Goal: Task Accomplishment & Management: Contribute content

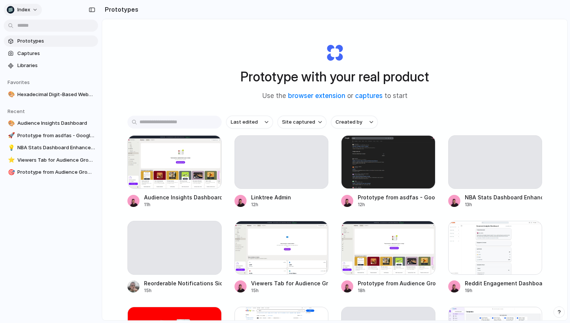
click at [31, 10] on button "Index" at bounding box center [23, 10] width 38 height 12
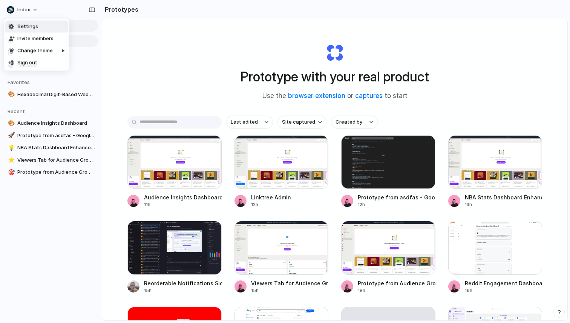
click at [39, 25] on li "Settings" at bounding box center [36, 27] width 63 height 12
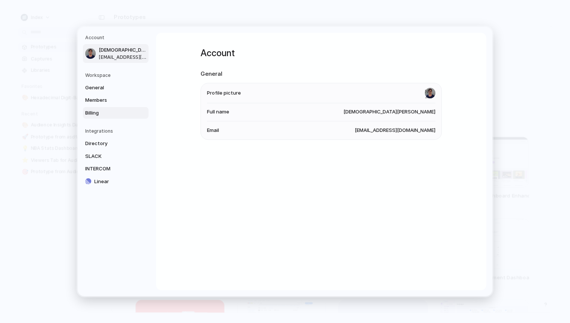
click at [105, 110] on span "Billing" at bounding box center [109, 113] width 48 height 8
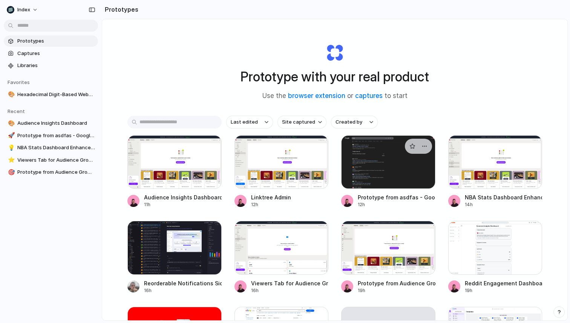
click at [385, 158] on div at bounding box center [388, 162] width 94 height 54
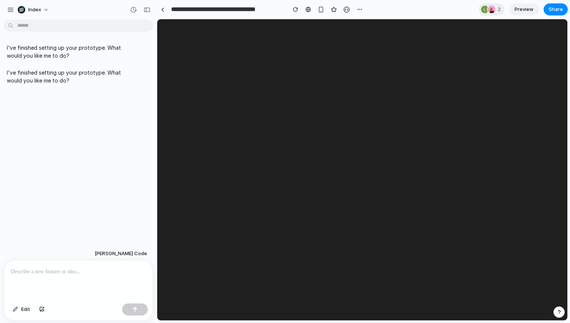
click at [74, 279] on div at bounding box center [78, 280] width 149 height 40
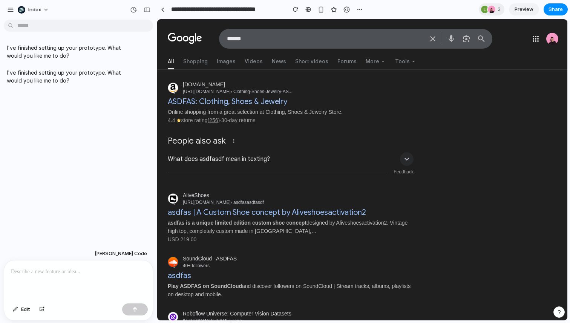
click at [40, 274] on p at bounding box center [78, 271] width 135 height 9
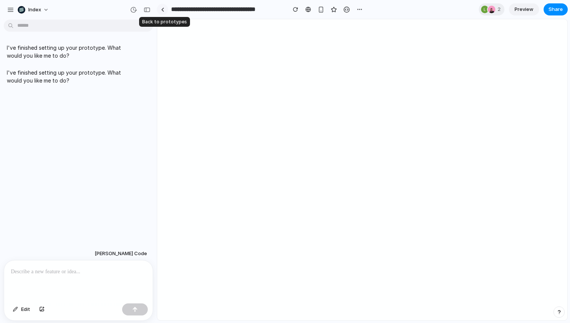
click at [164, 13] on link at bounding box center [162, 9] width 11 height 11
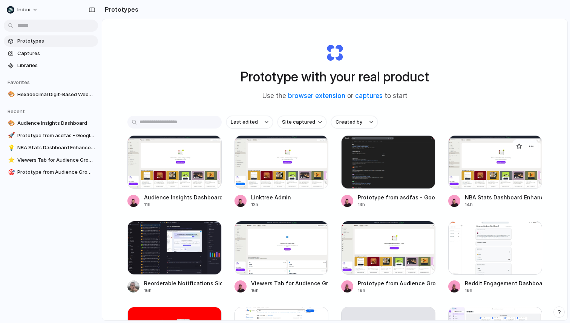
click at [509, 171] on div at bounding box center [495, 162] width 94 height 54
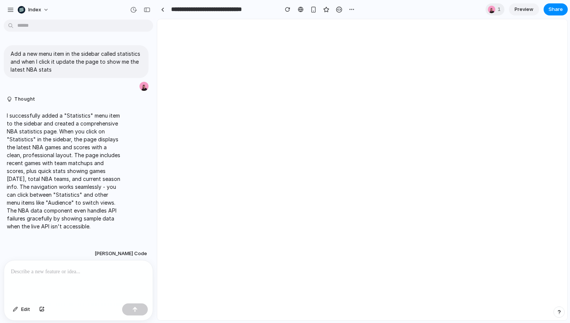
click at [63, 271] on p at bounding box center [78, 271] width 135 height 9
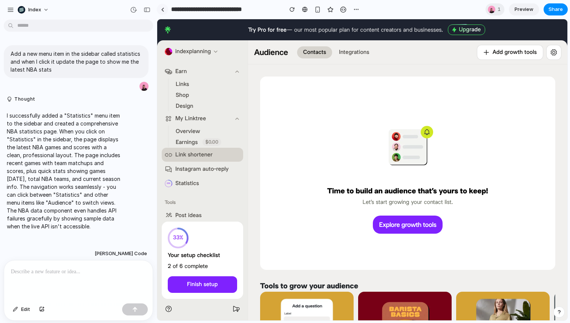
click at [162, 8] on div at bounding box center [162, 10] width 3 height 4
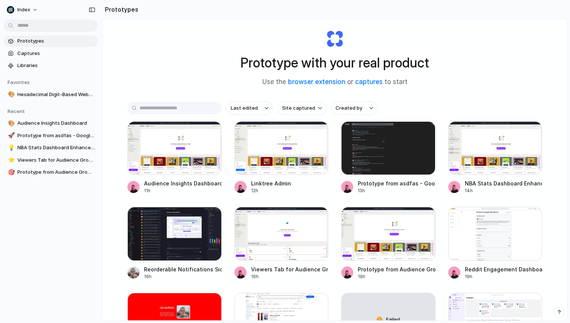
scroll to position [17, 0]
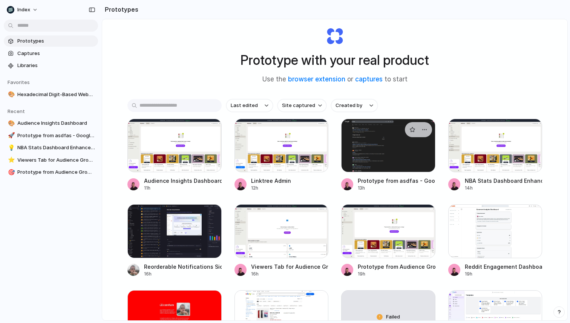
click at [374, 164] on div at bounding box center [388, 146] width 94 height 54
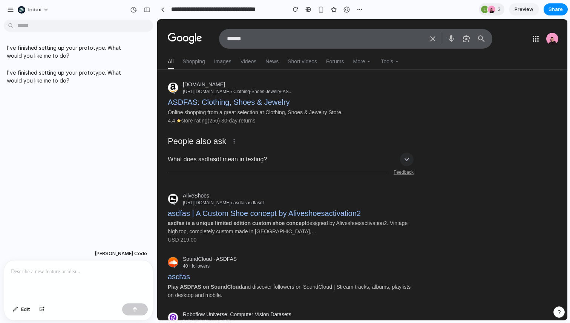
click at [76, 265] on div at bounding box center [78, 280] width 149 height 40
type input "**********"
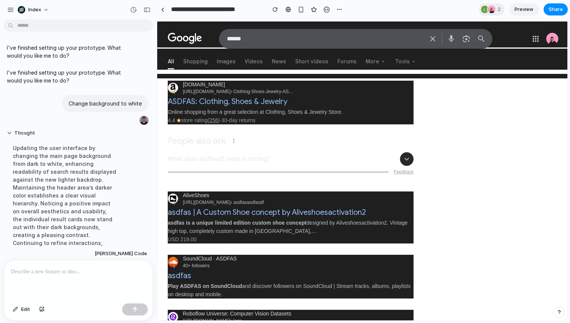
scroll to position [85, 0]
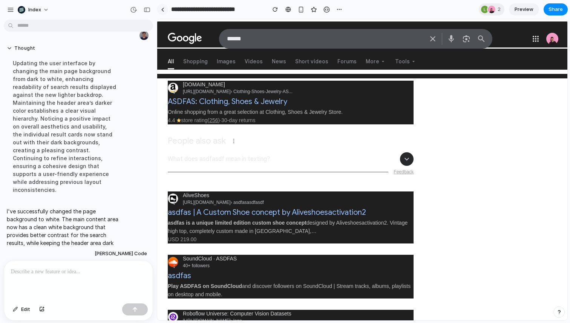
click at [162, 10] on div at bounding box center [162, 10] width 3 height 4
